Goal: Check status

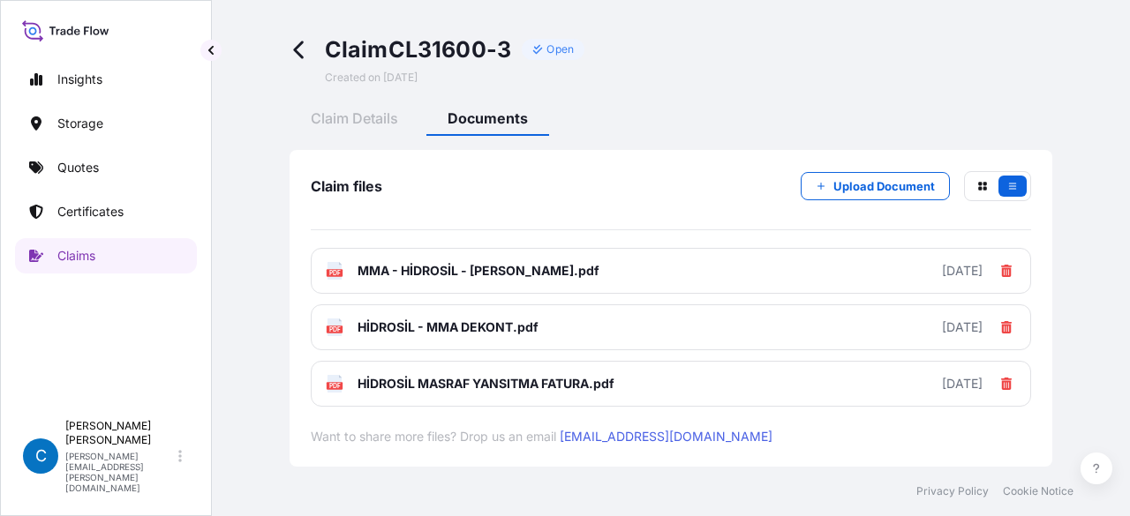
click at [299, 38] on span at bounding box center [304, 59] width 28 height 49
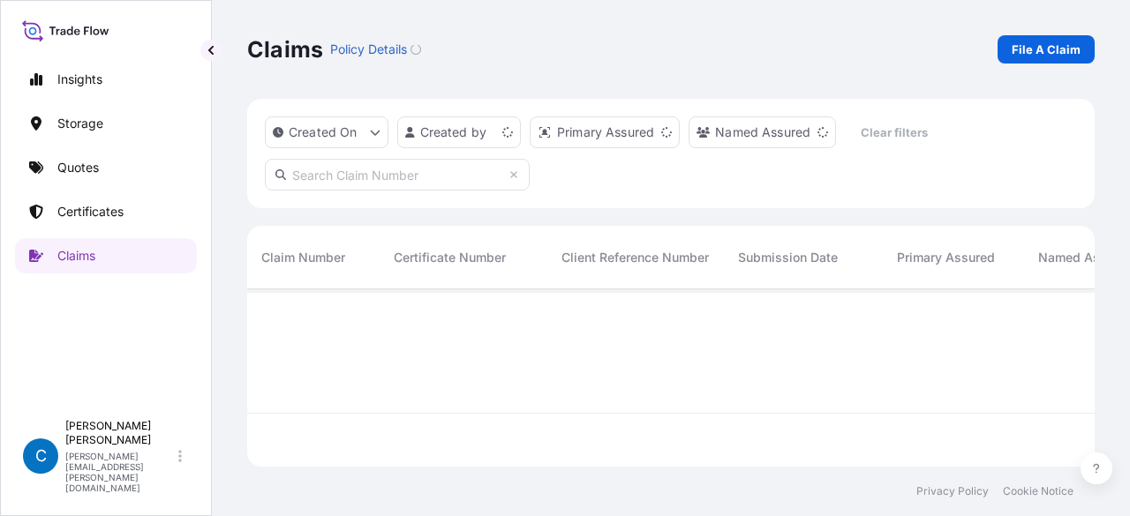
scroll to position [174, 833]
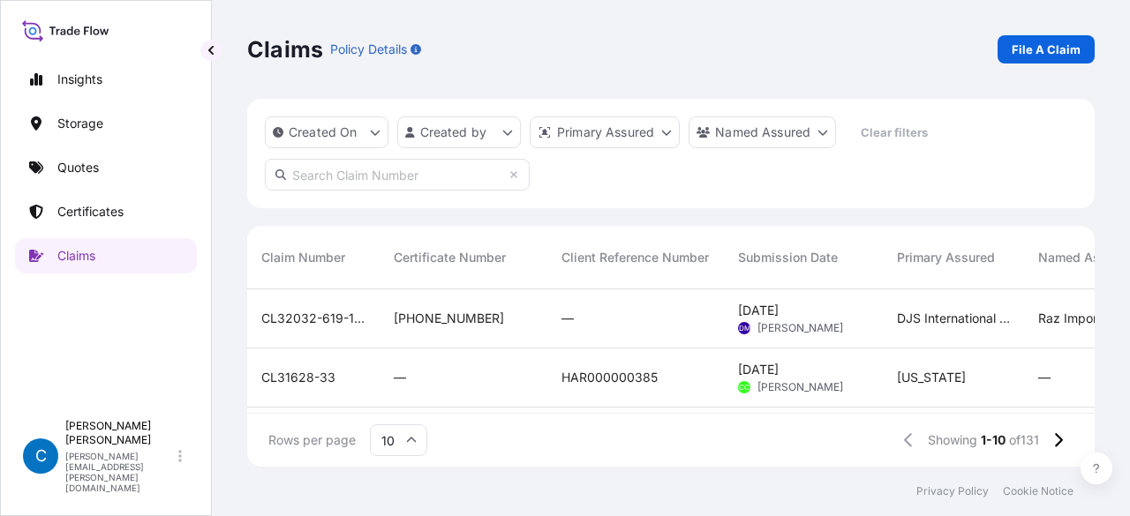
click at [330, 186] on input "text" at bounding box center [397, 175] width 265 height 32
paste input "CL31628-9"
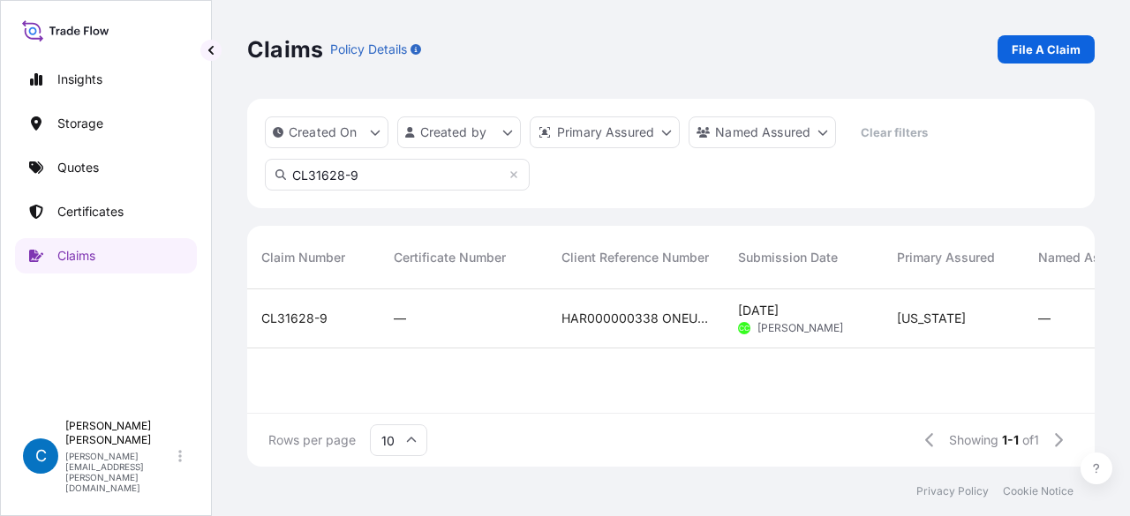
type input "CL31628-9"
click at [299, 314] on span "CL31628-9" at bounding box center [294, 319] width 66 height 18
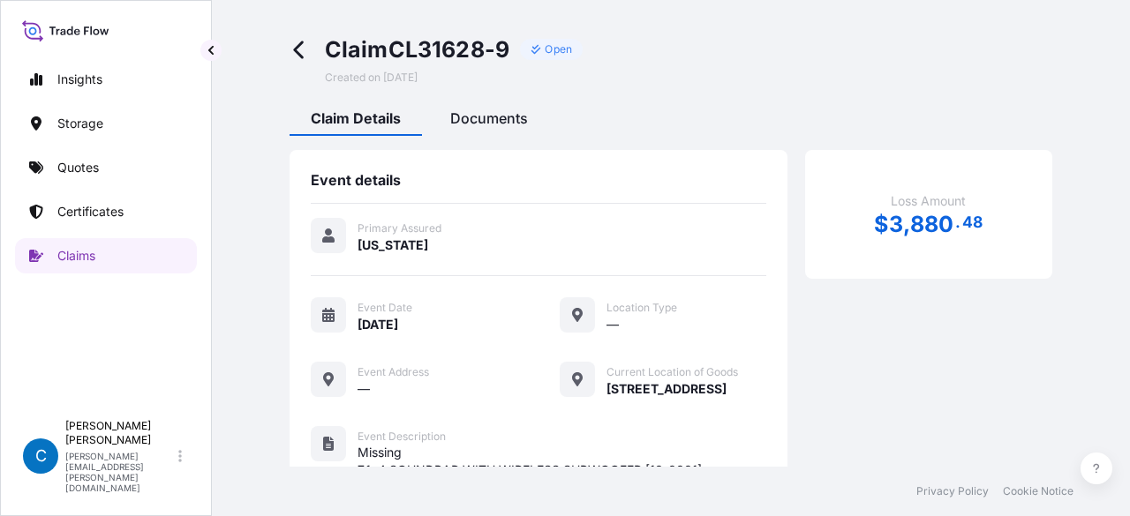
click at [501, 127] on div "Documents" at bounding box center [489, 121] width 120 height 30
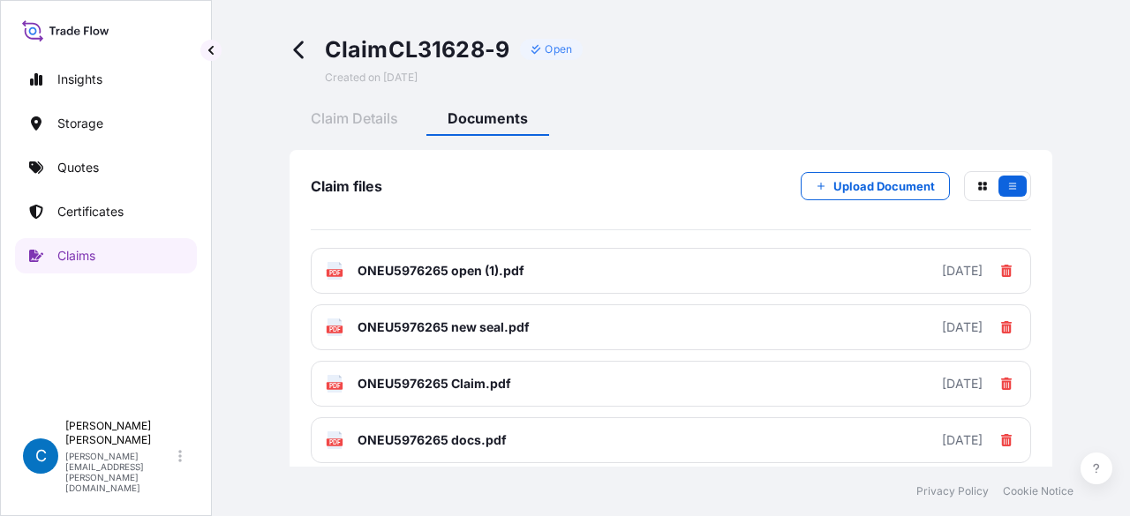
click at [305, 47] on icon at bounding box center [300, 50] width 20 height 20
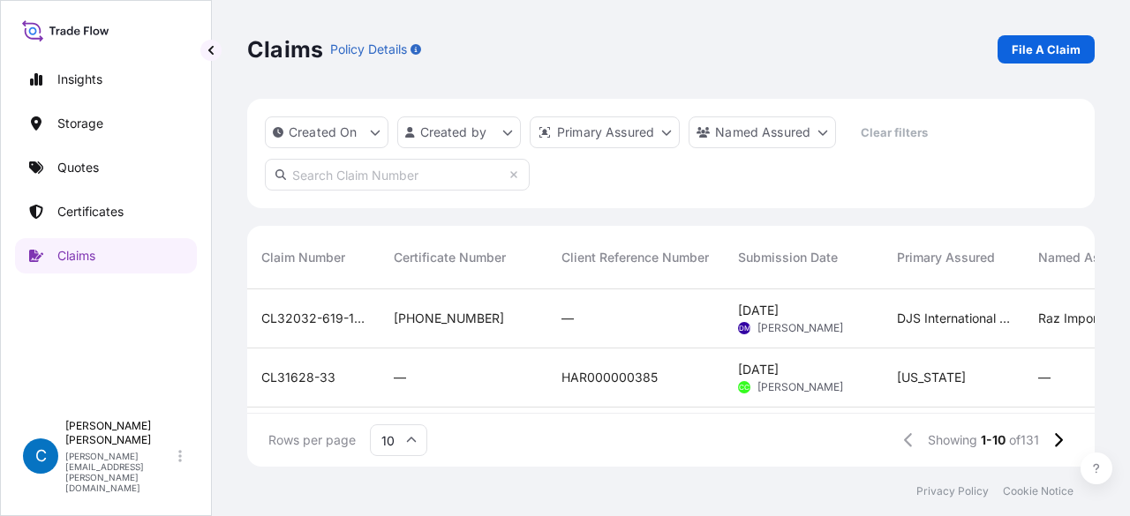
scroll to position [174, 833]
